Goal: Transaction & Acquisition: Purchase product/service

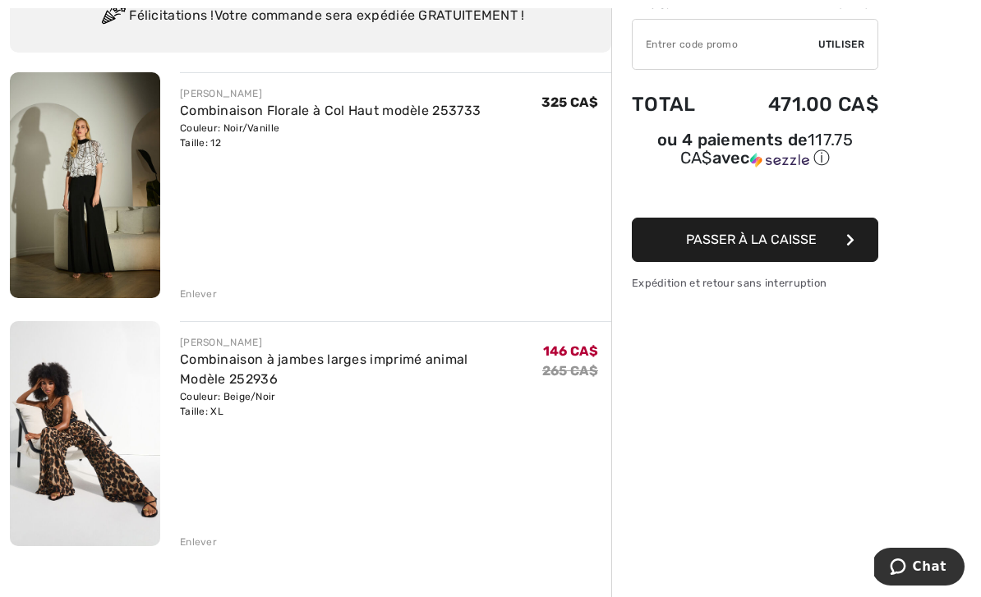
scroll to position [142, 0]
click at [196, 546] on div "Enlever" at bounding box center [198, 543] width 37 height 15
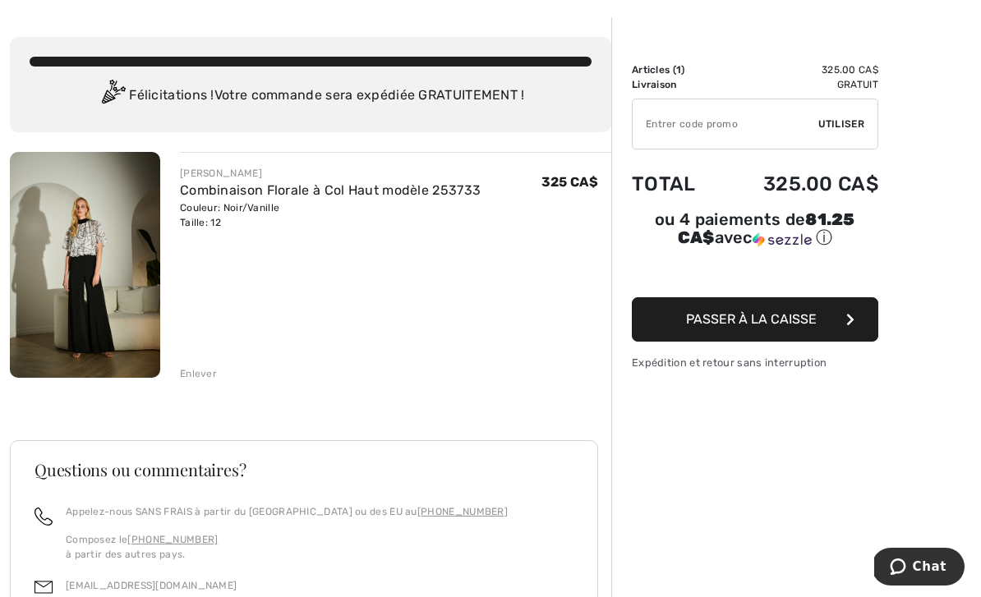
scroll to position [0, 0]
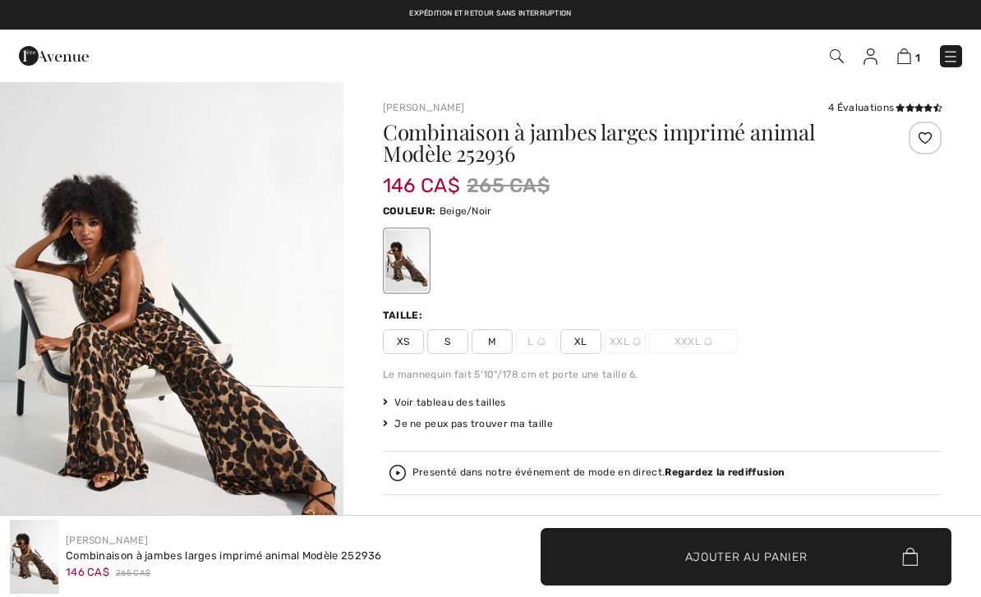
checkbox input "true"
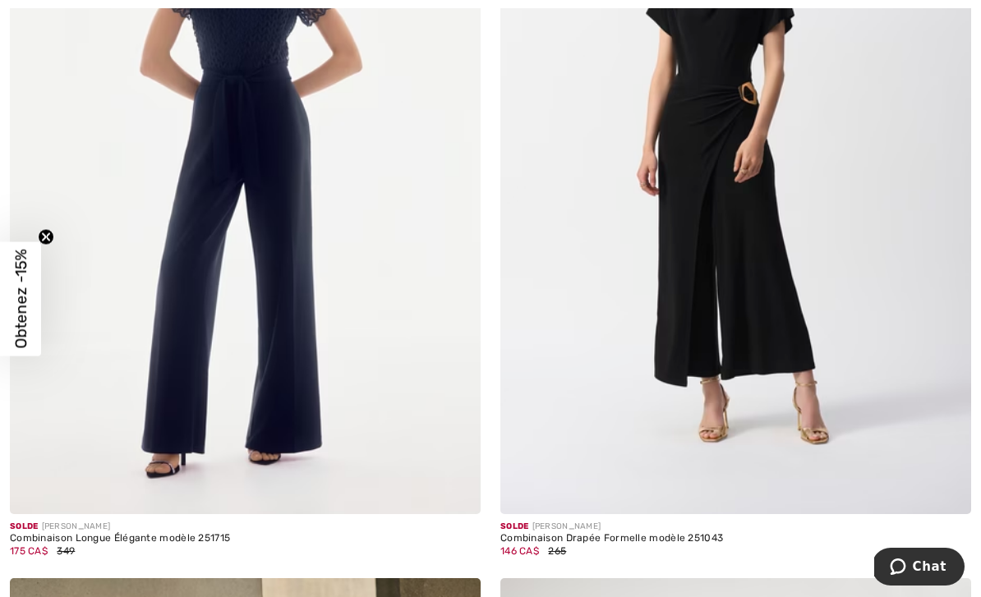
scroll to position [6058, 0]
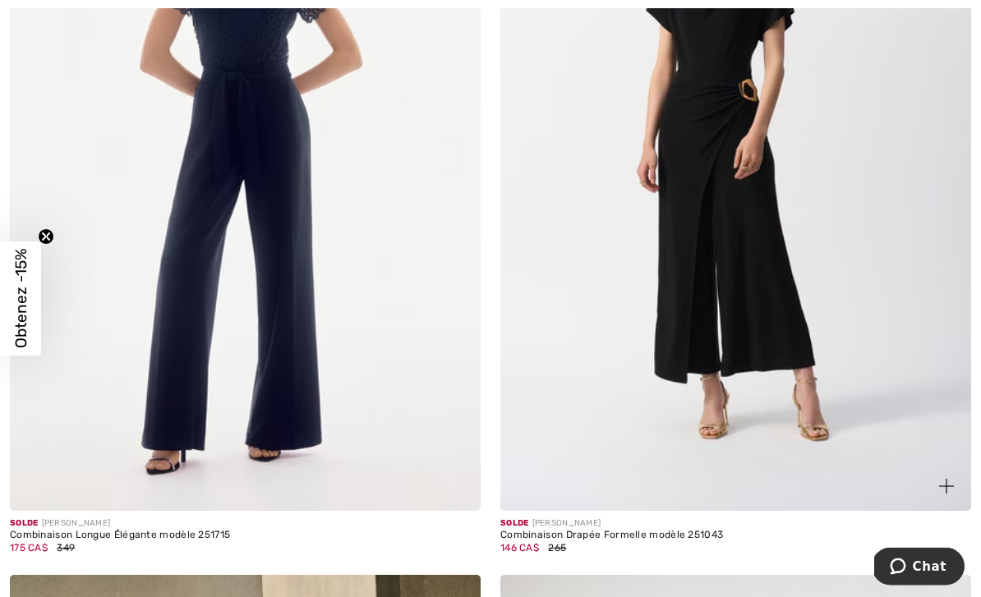
click at [853, 364] on img at bounding box center [735, 158] width 471 height 707
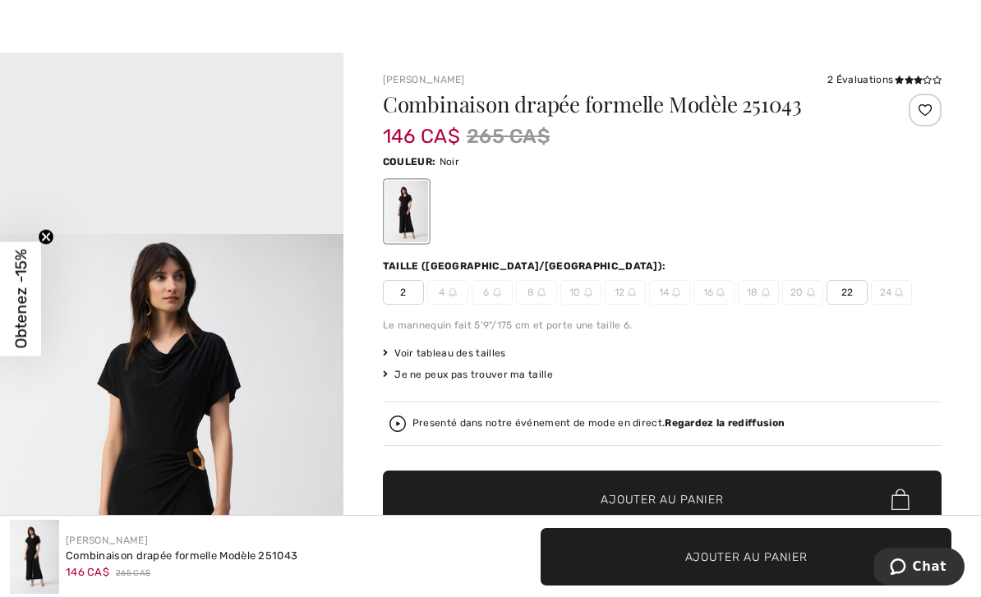
scroll to position [1364, 0]
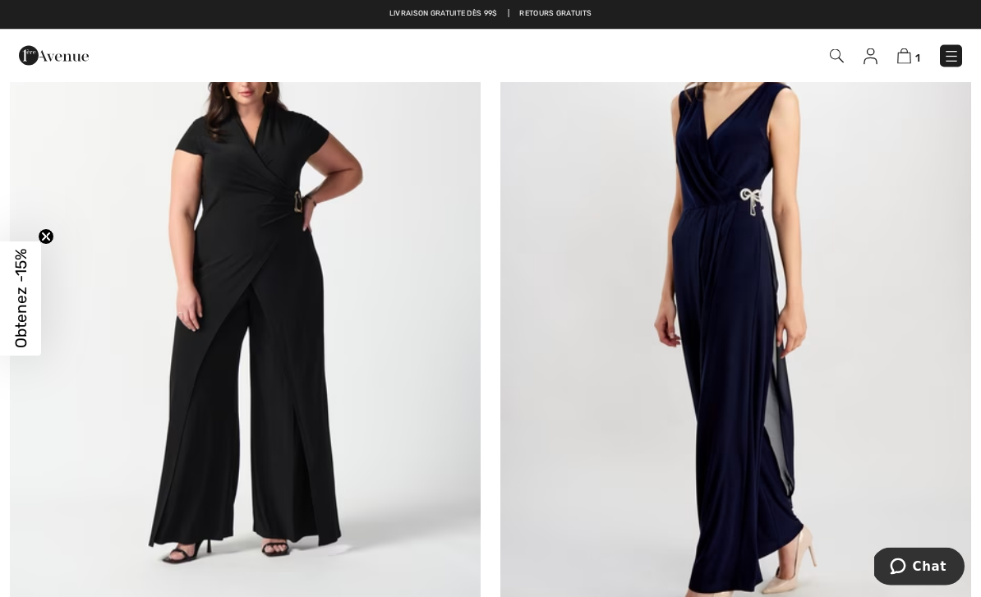
scroll to position [14069, 0]
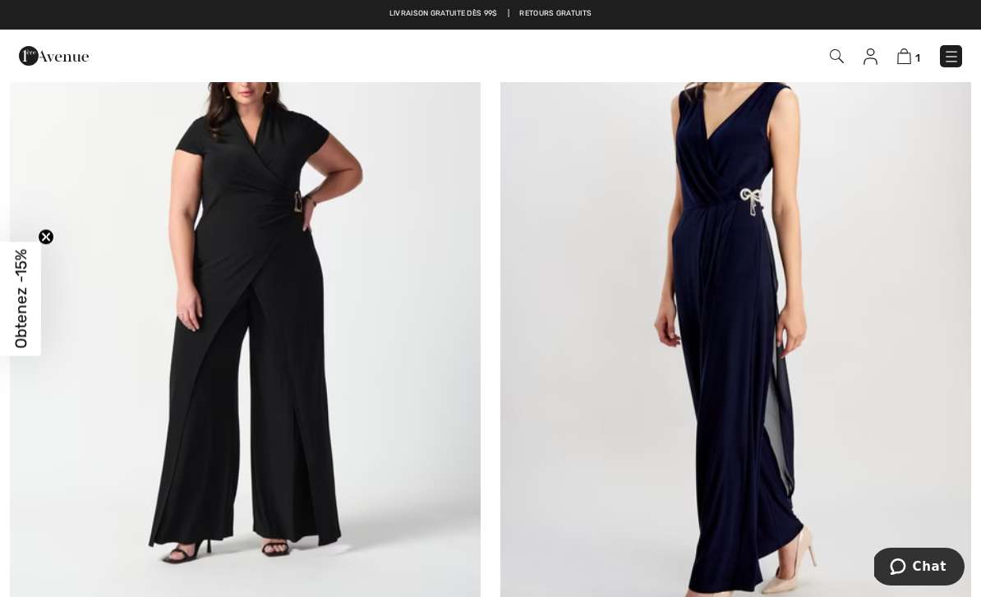
click at [173, 451] on img at bounding box center [245, 305] width 471 height 707
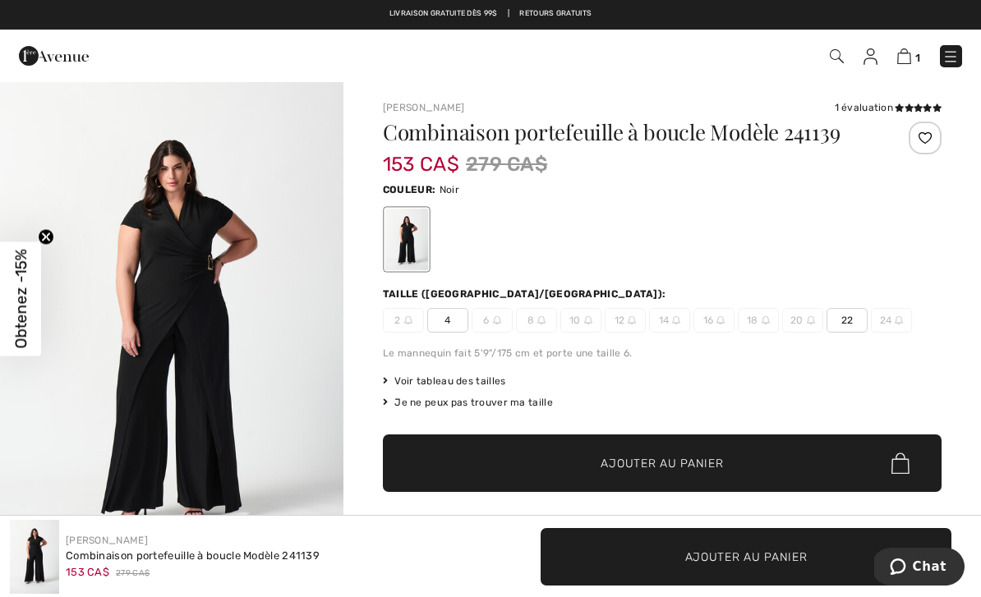
click at [631, 322] on img at bounding box center [632, 320] width 8 height 8
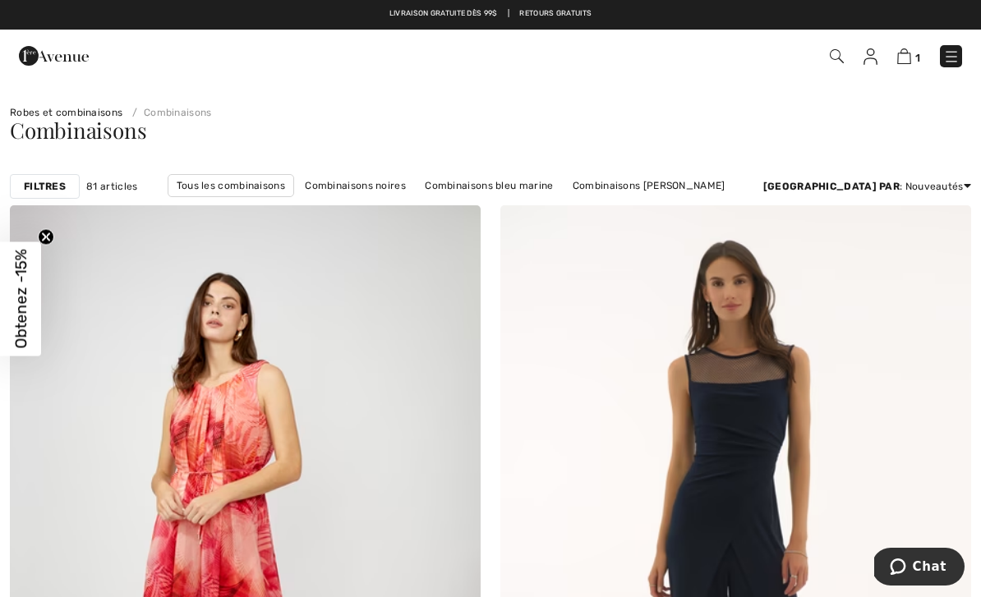
click at [46, 187] on strong "Filtres" at bounding box center [45, 186] width 42 height 15
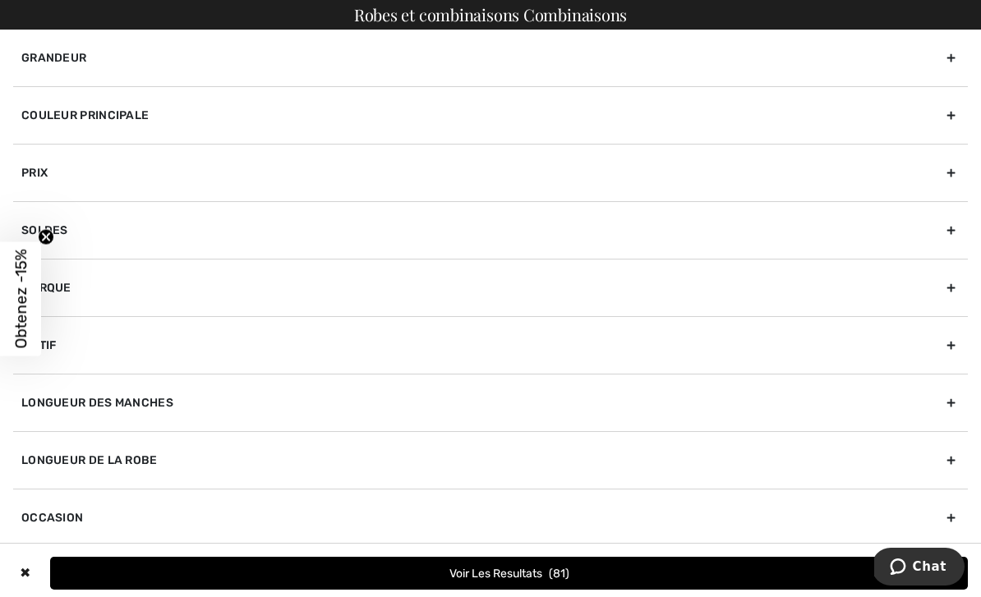
click at [205, 53] on div "Grandeur" at bounding box center [490, 58] width 955 height 57
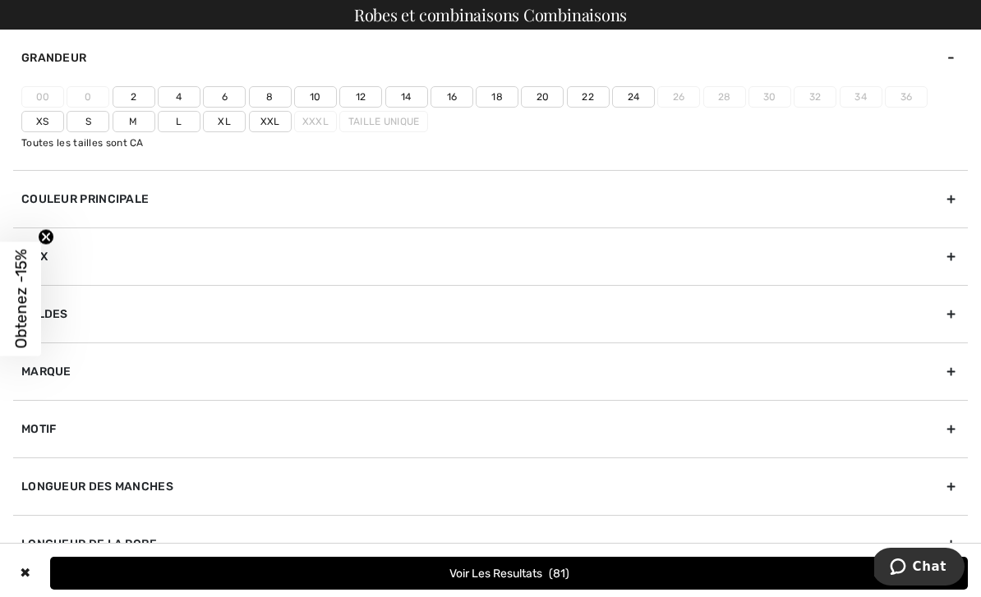
click at [365, 93] on label "12" at bounding box center [360, 96] width 43 height 21
click at [0, 0] on input"] "12" at bounding box center [0, 0] width 0 height 0
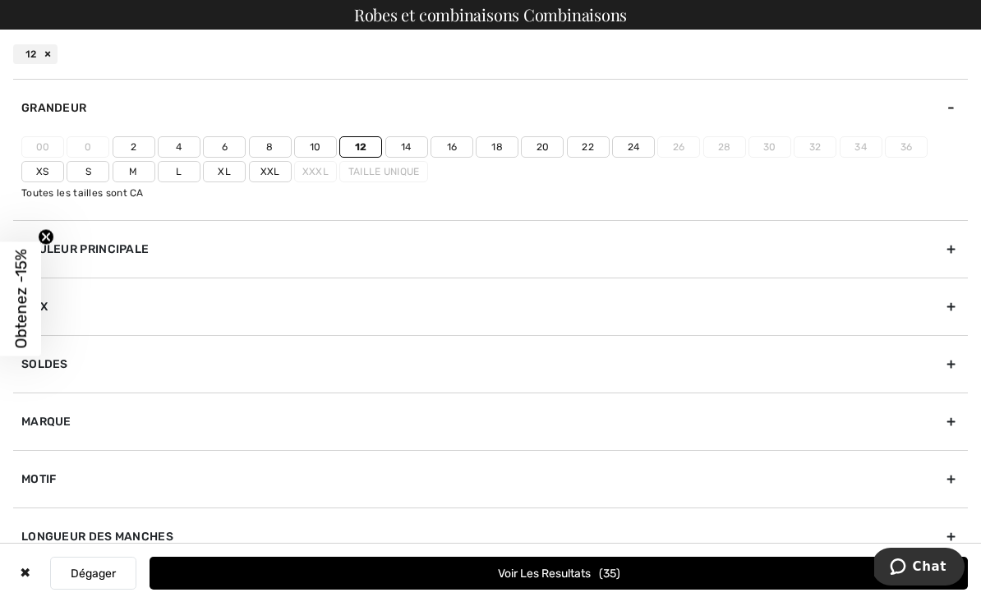
click at [181, 173] on label "L" at bounding box center [179, 171] width 43 height 21
click at [0, 0] on input"] "L" at bounding box center [0, 0] width 0 height 0
click at [216, 172] on label "Xl" at bounding box center [224, 171] width 43 height 21
click at [0, 0] on input"] "Xl" at bounding box center [0, 0] width 0 height 0
click at [583, 570] on button "Voir les resultats 40" at bounding box center [559, 573] width 818 height 33
